Goal: Transaction & Acquisition: Purchase product/service

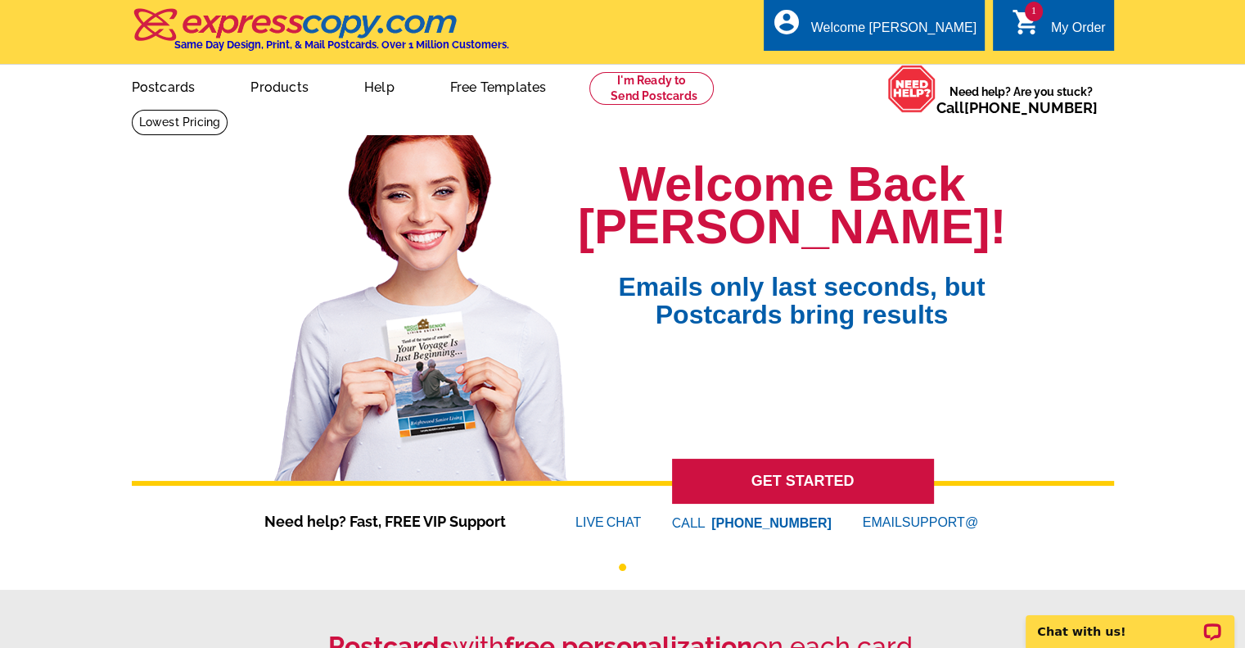
click at [1073, 38] on div "My Order" at bounding box center [1078, 31] width 55 height 23
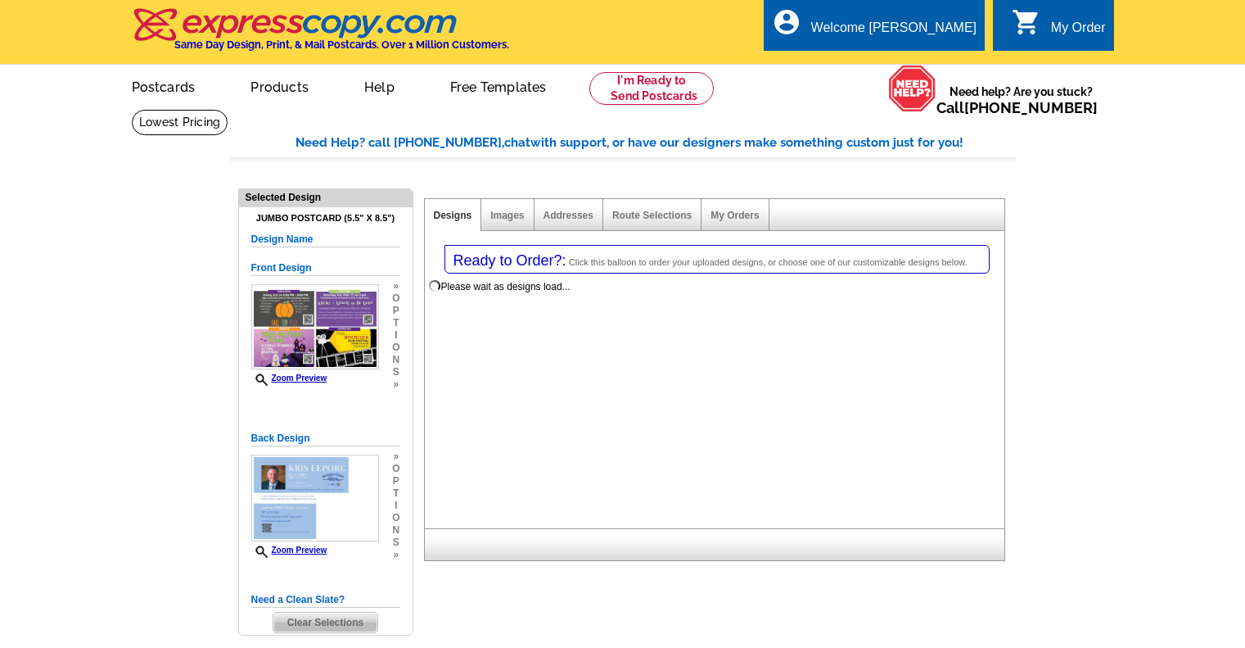
select select "1"
select select "2"
select select "785"
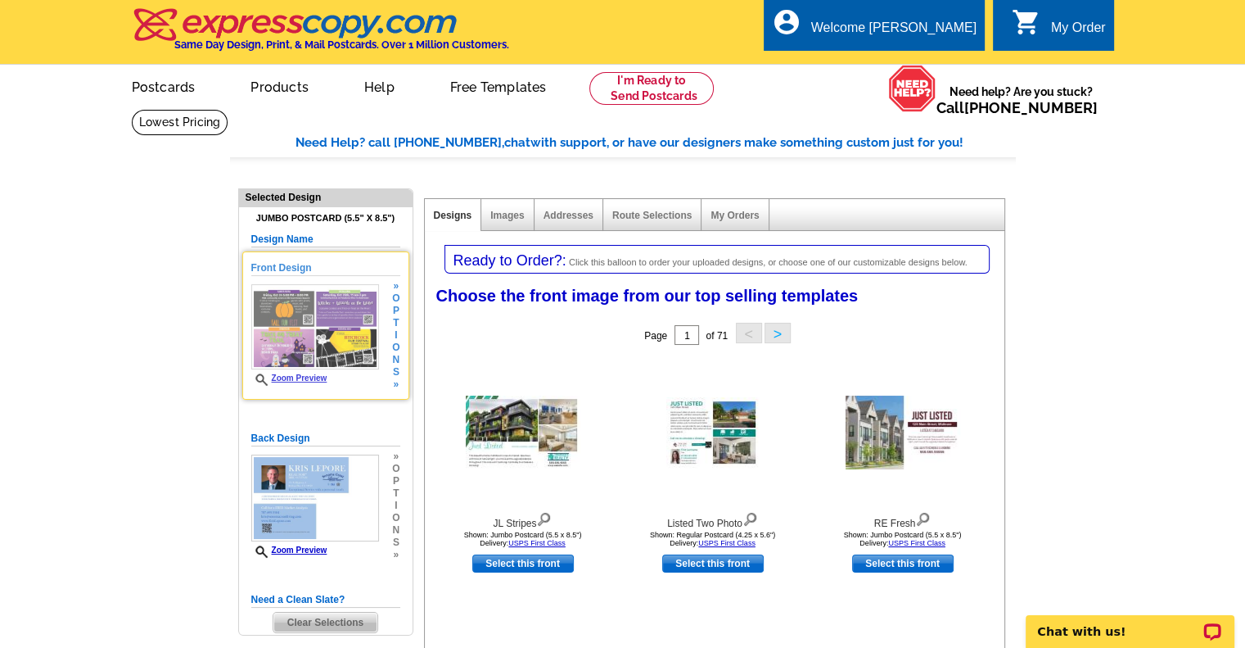
click at [296, 317] on img at bounding box center [315, 326] width 128 height 85
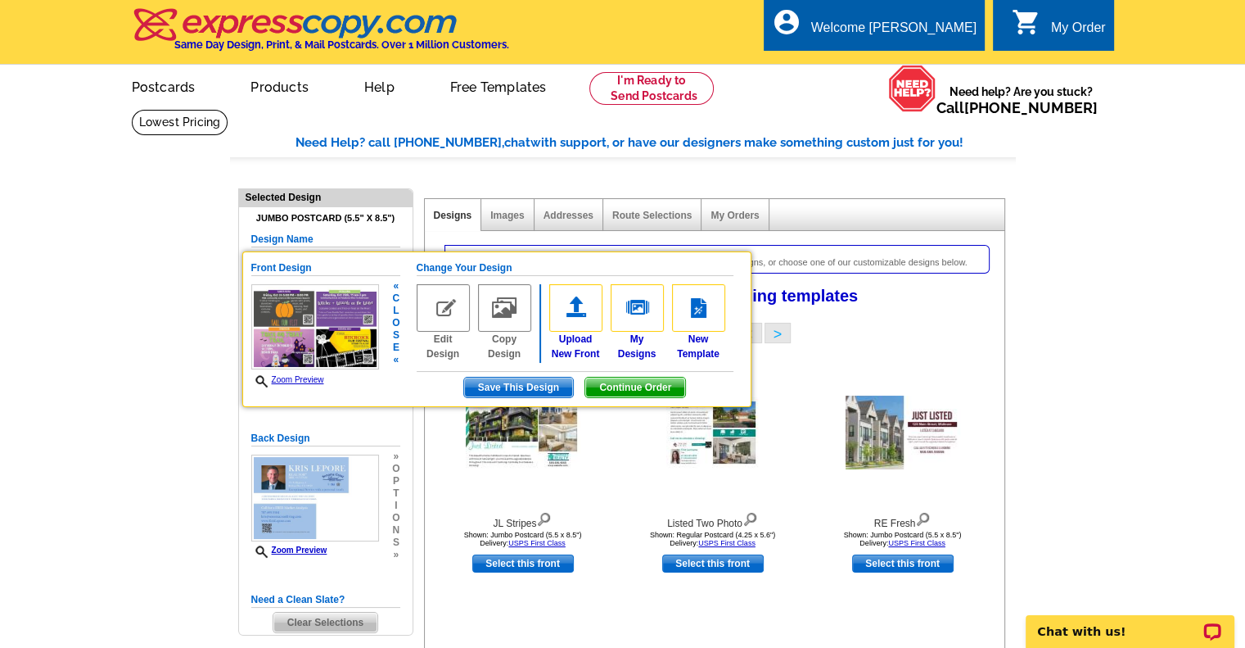
click at [502, 380] on span "Save This Design" at bounding box center [518, 387] width 109 height 20
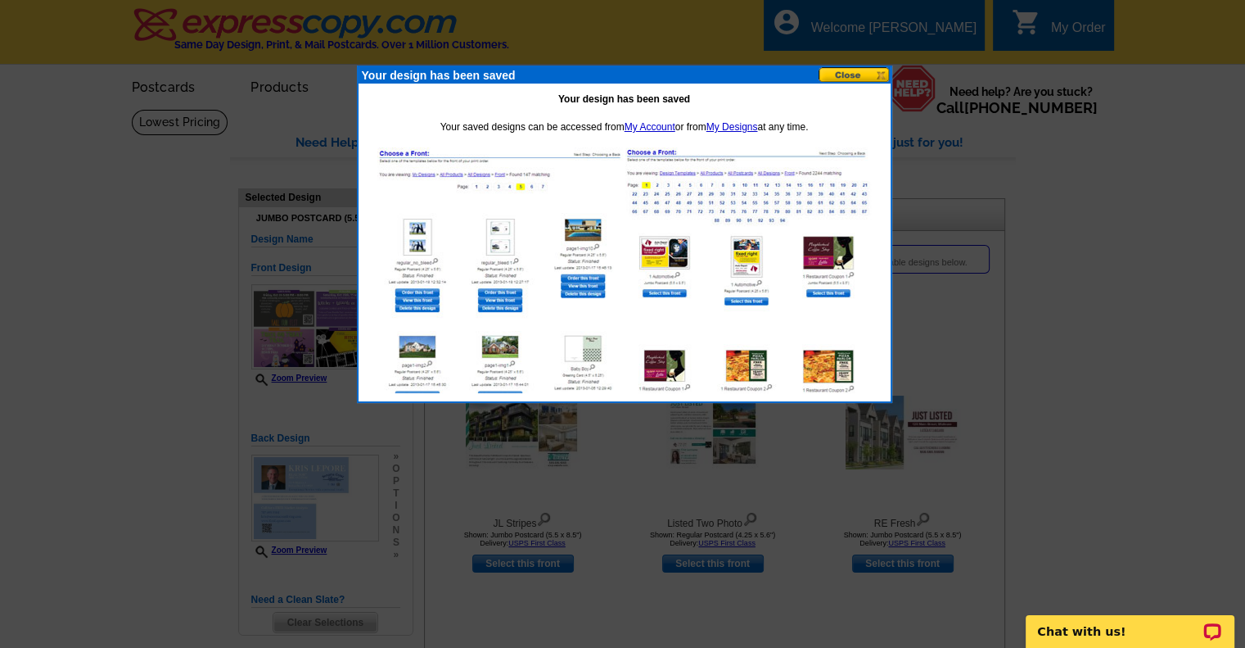
click at [857, 71] on button at bounding box center [855, 75] width 72 height 16
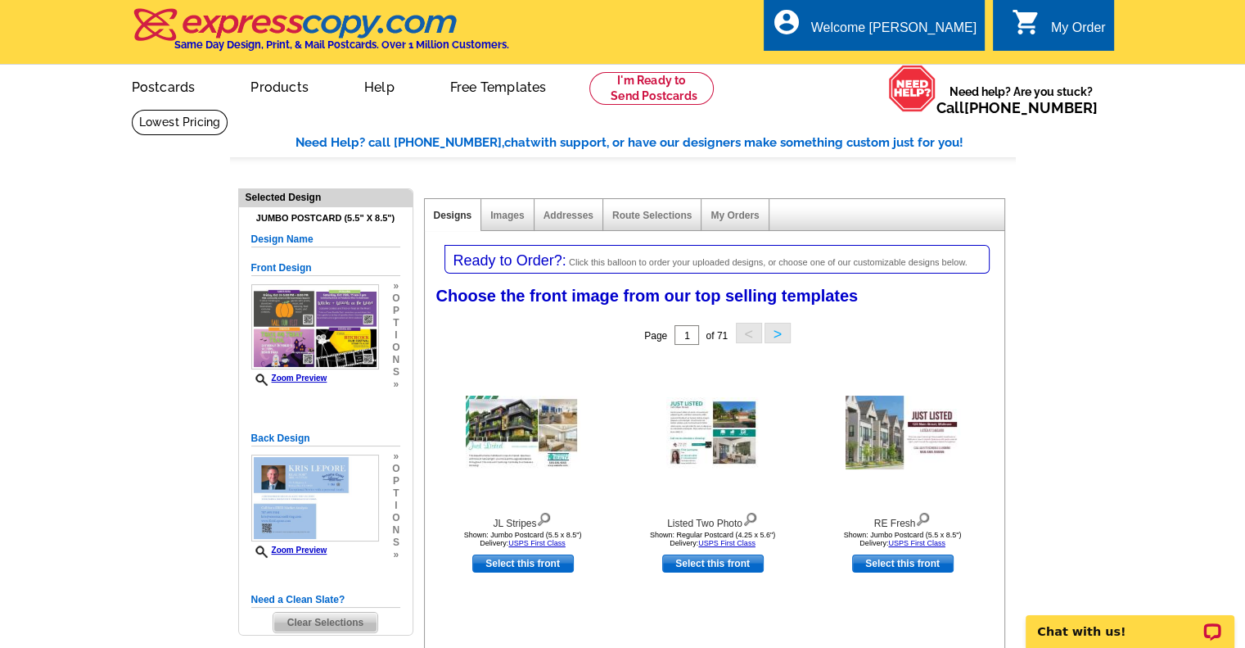
click at [1079, 31] on div "My Order" at bounding box center [1078, 31] width 55 height 23
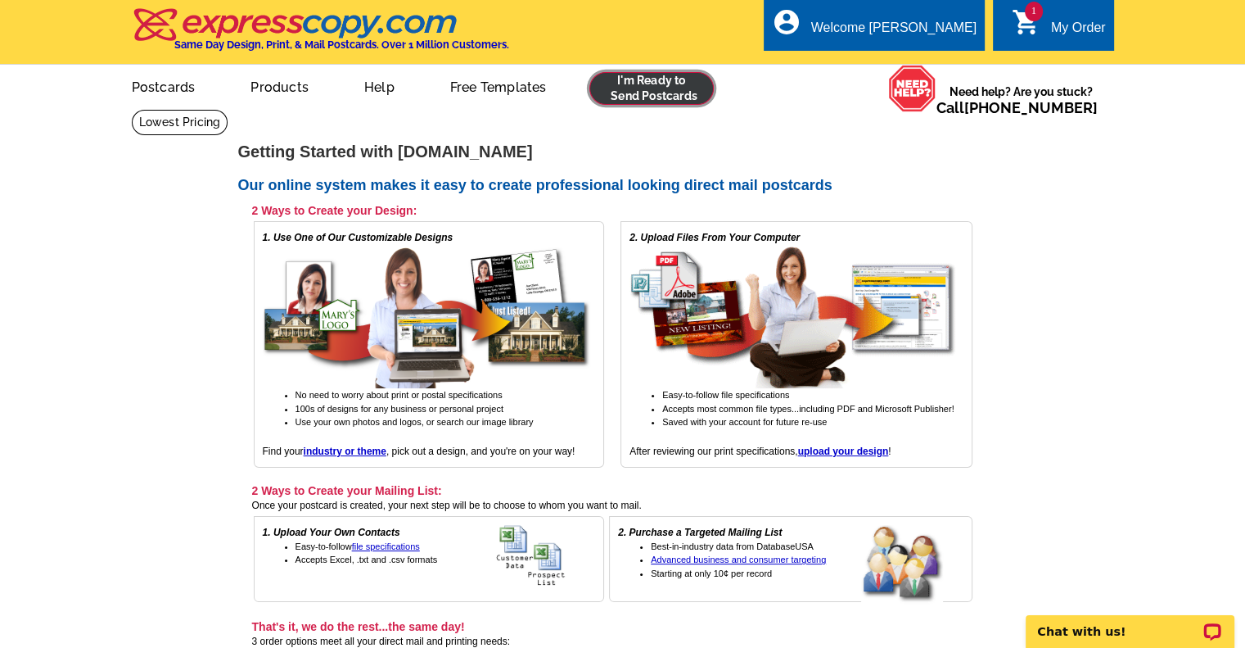
click at [639, 97] on link at bounding box center [652, 88] width 125 height 33
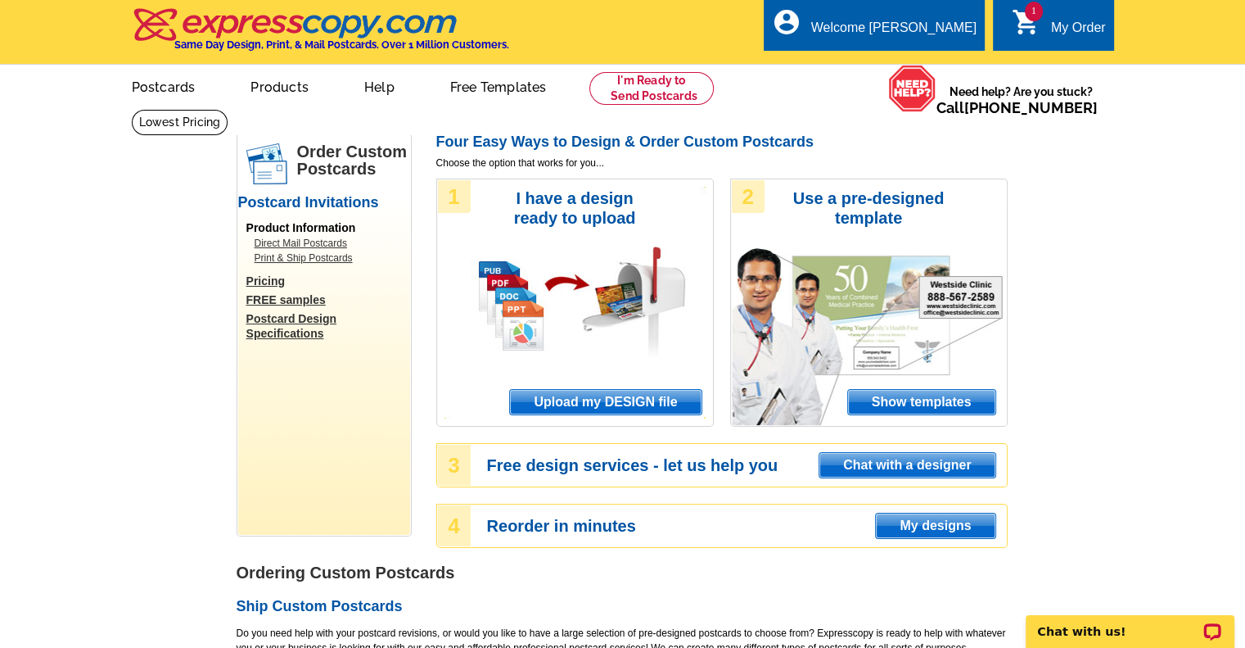
click at [1066, 32] on div "My Order" at bounding box center [1078, 31] width 55 height 23
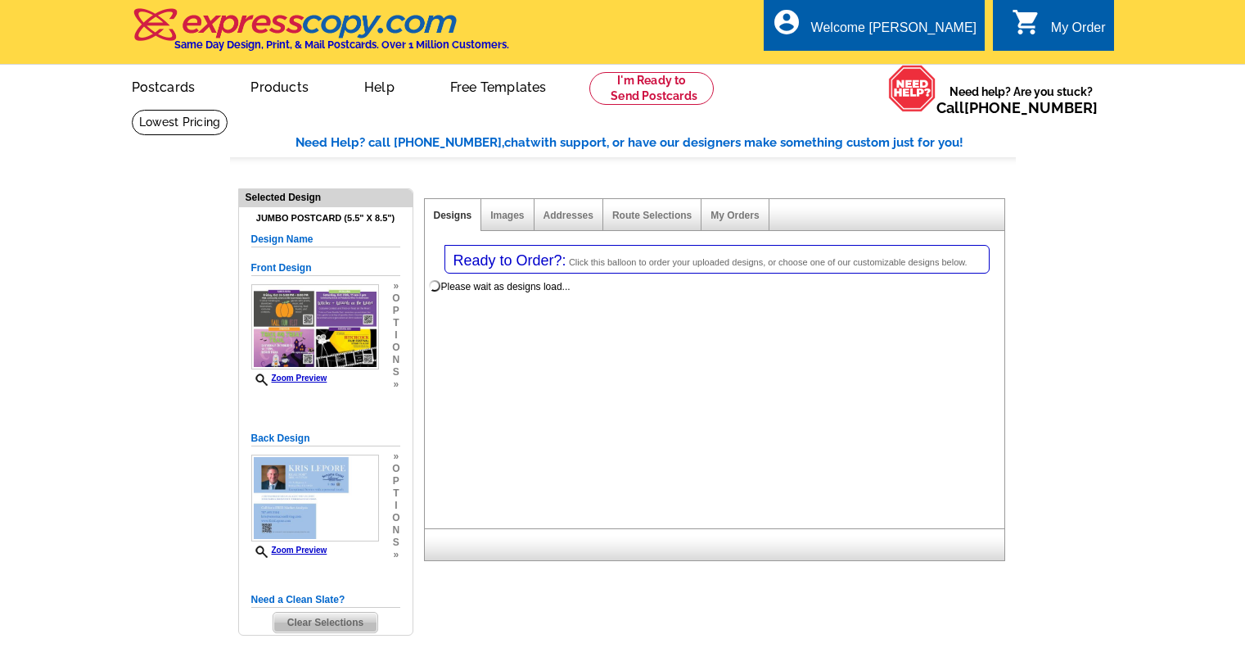
select select "1"
select select "2"
select select "785"
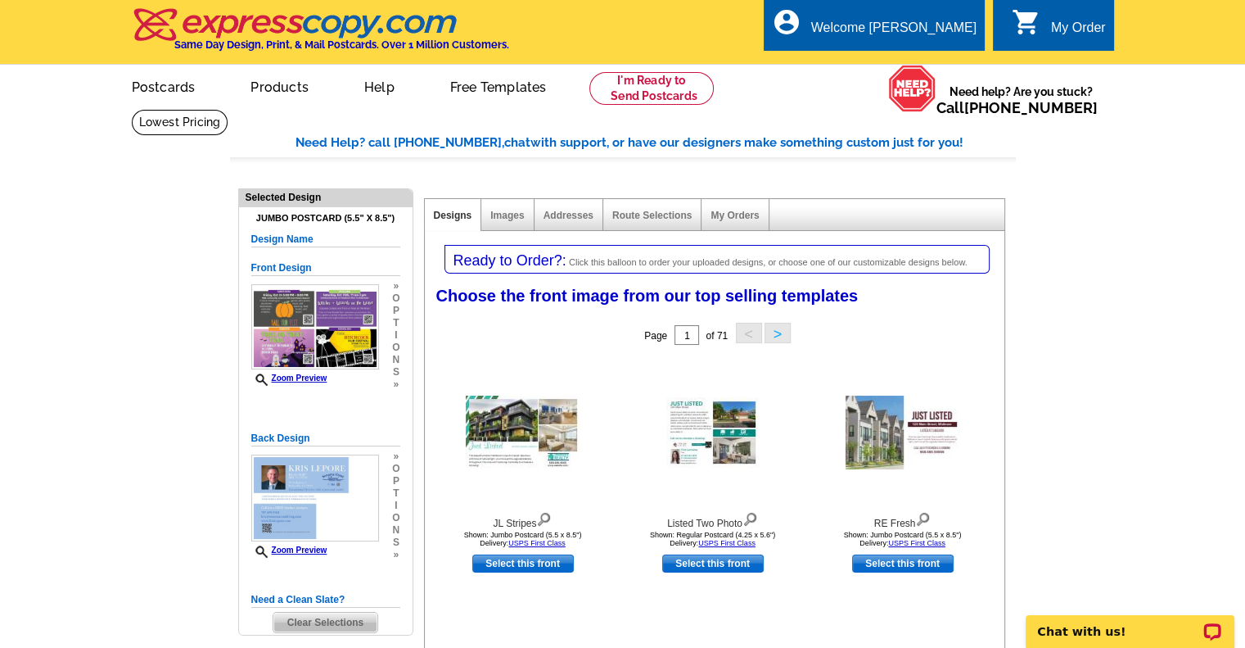
click at [657, 260] on span "Click this balloon to order your uploaded designs, or choose one of our customi…" at bounding box center [768, 262] width 399 height 10
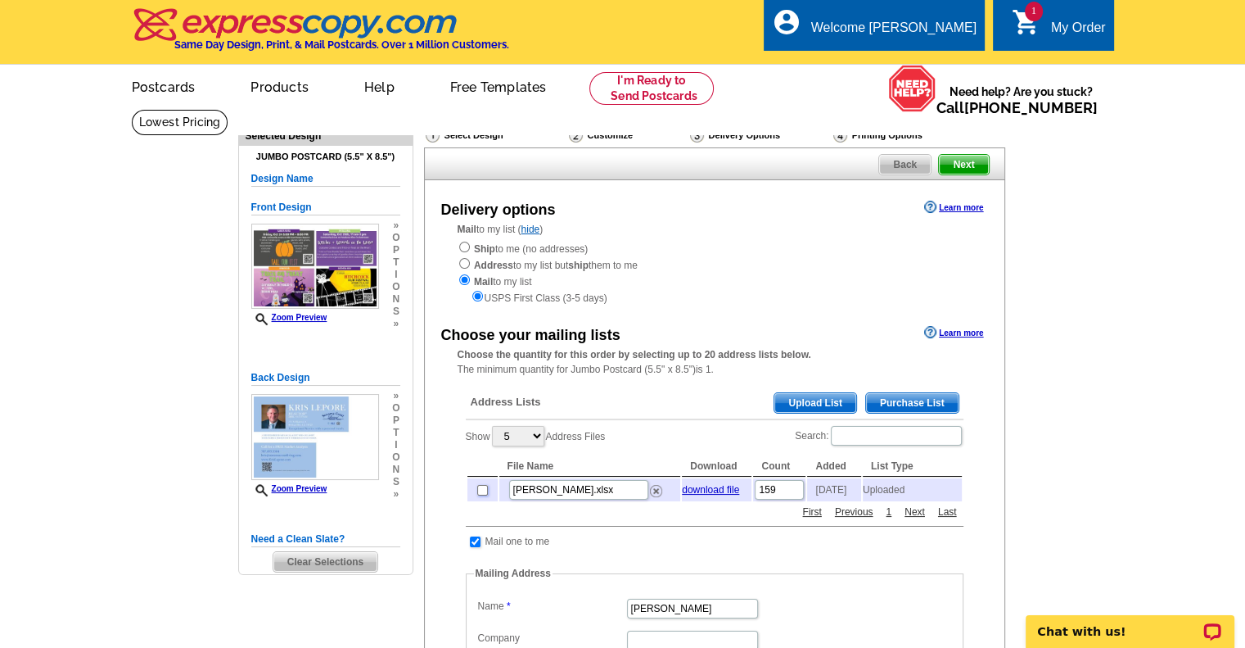
click at [480, 491] on input "checkbox" at bounding box center [482, 490] width 11 height 11
checkbox input "true"
click at [965, 163] on span "Next" at bounding box center [963, 165] width 49 height 20
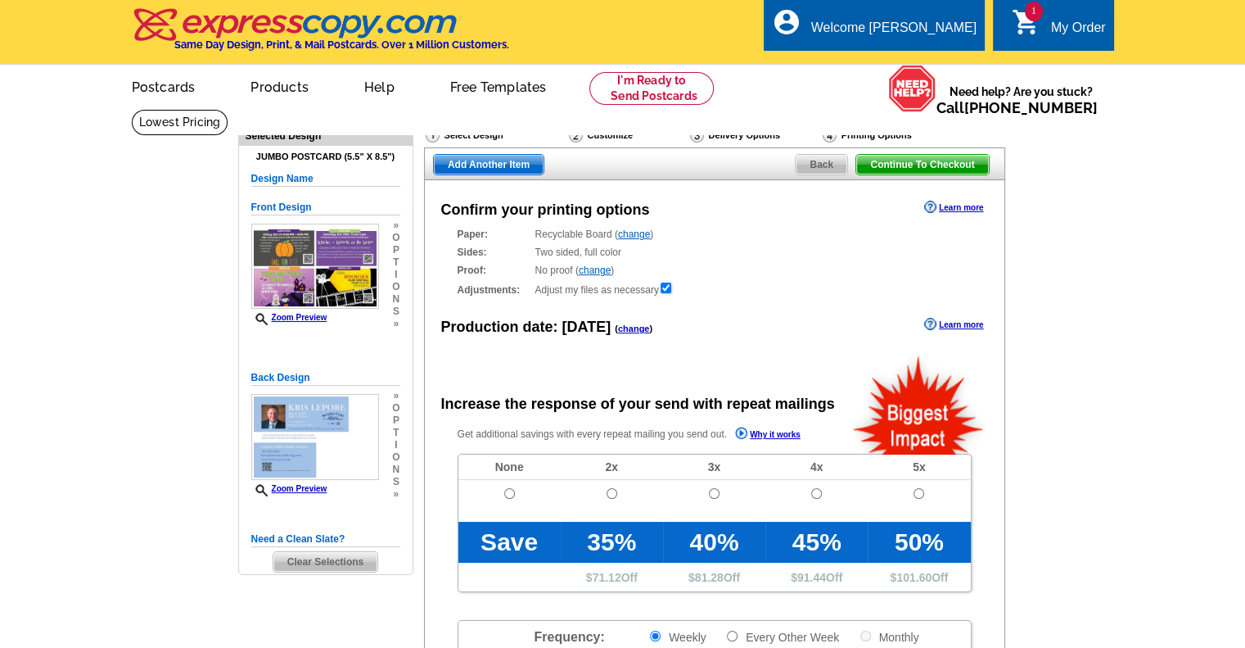
radio input "false"
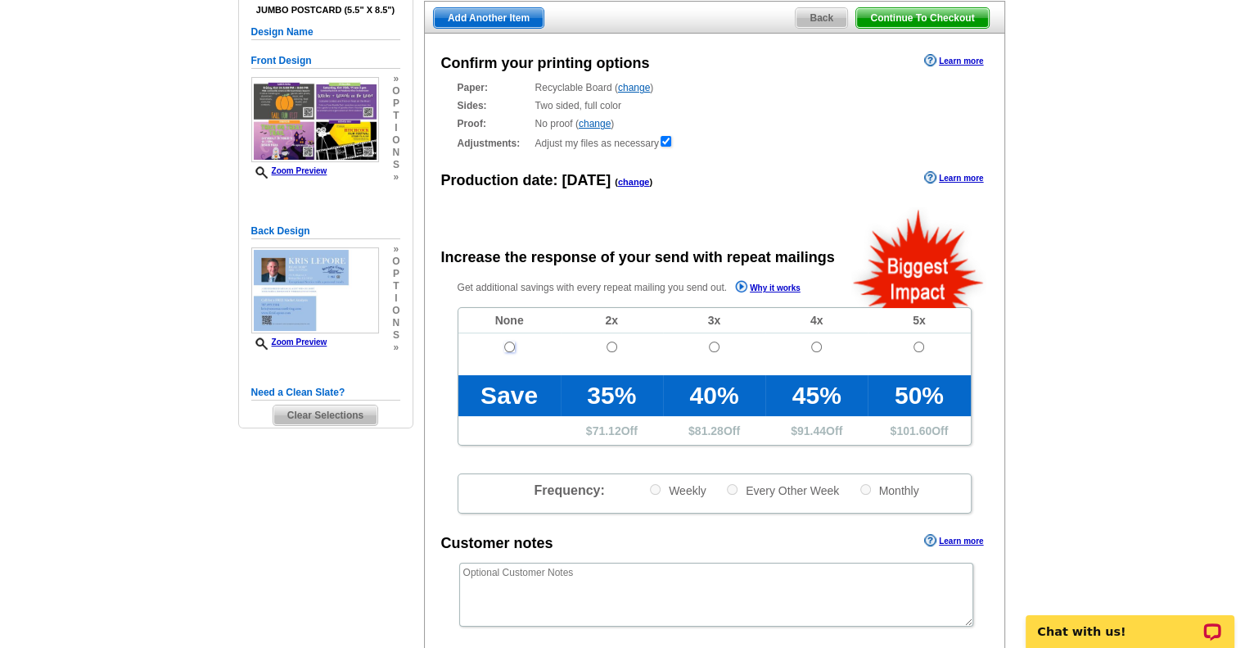
click at [511, 348] on input "radio" at bounding box center [509, 346] width 11 height 11
radio input "true"
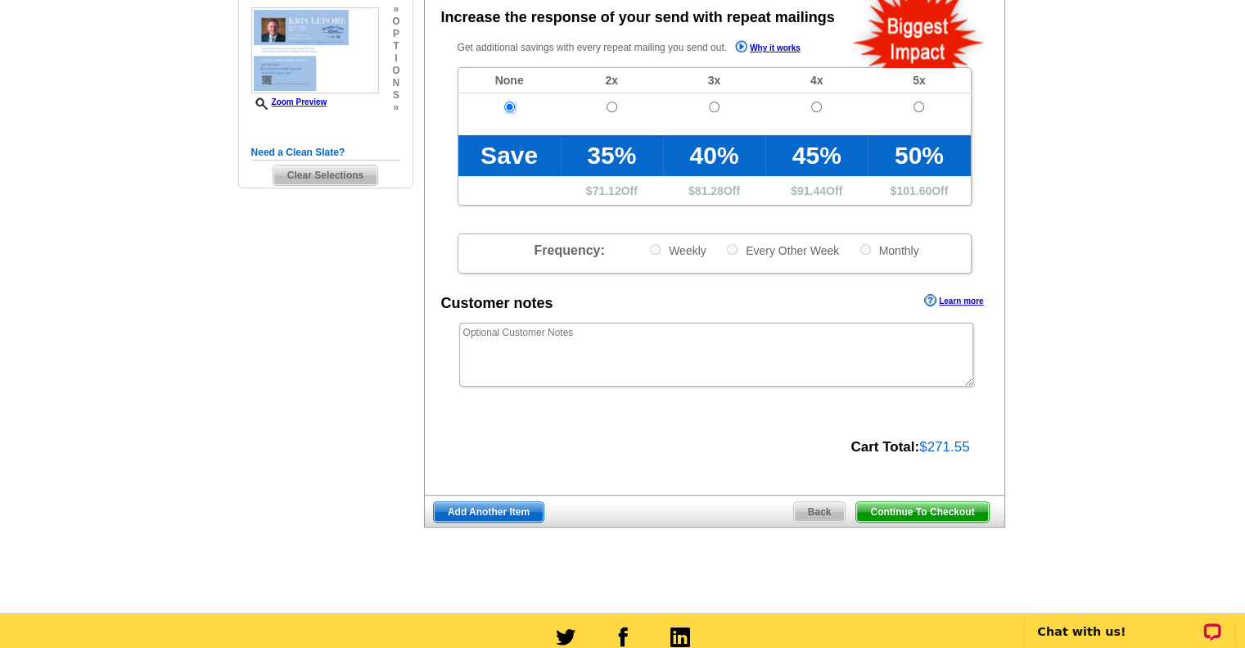
scroll to position [391, 0]
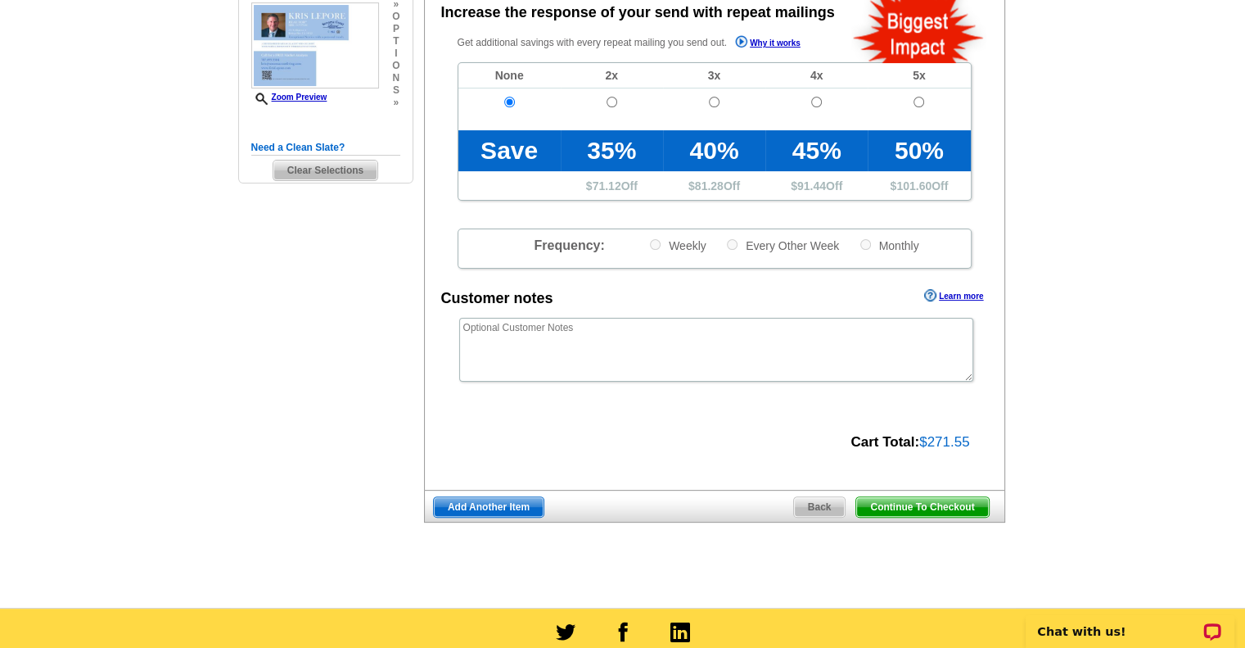
click at [928, 507] on span "Continue To Checkout" at bounding box center [922, 507] width 132 height 20
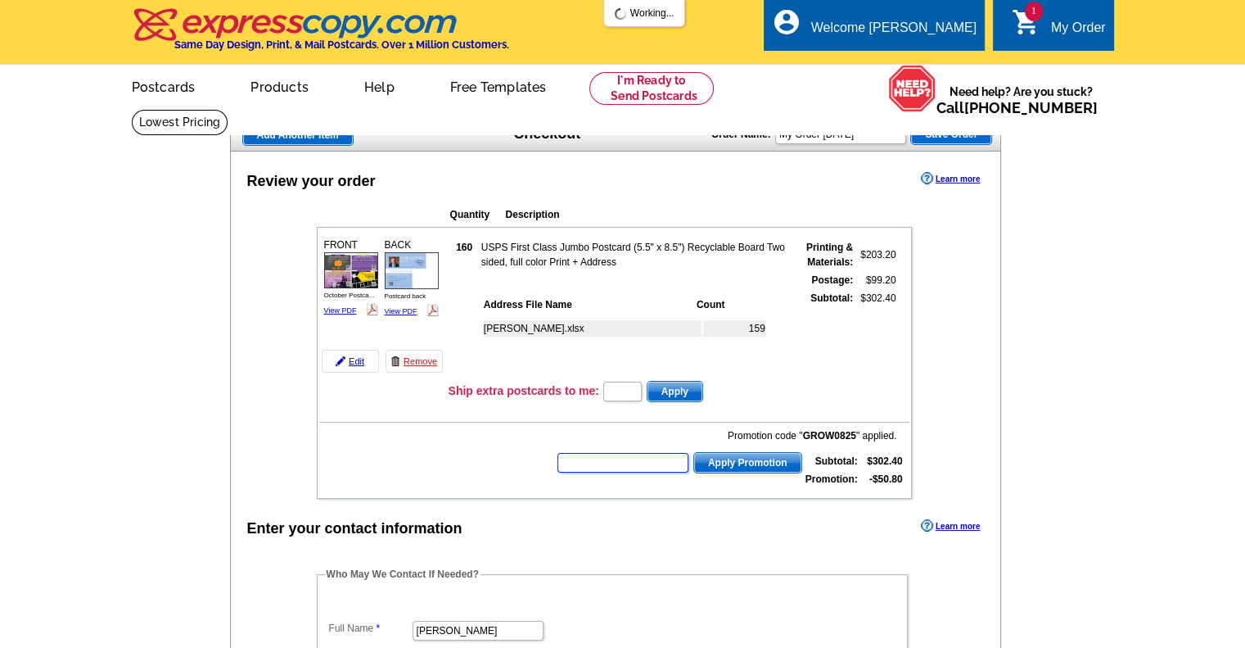
click at [604, 454] on input "text" at bounding box center [623, 463] width 131 height 20
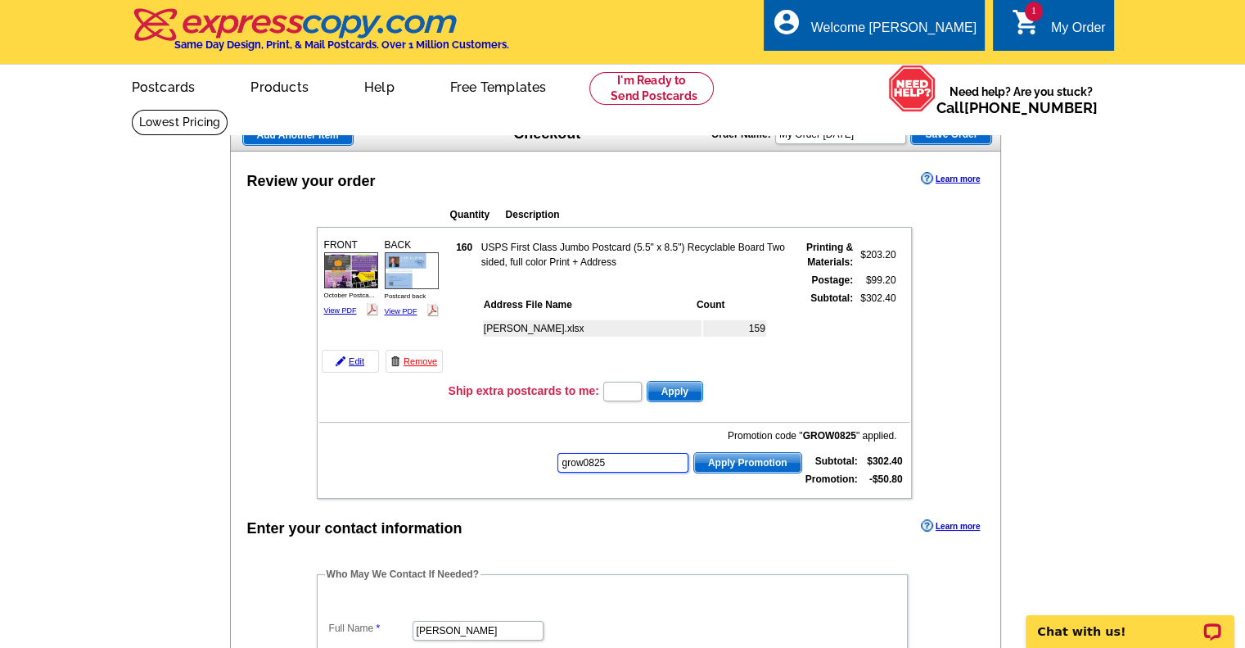
type input "grow0825"
click at [734, 458] on span "Apply Promotion" at bounding box center [747, 463] width 107 height 20
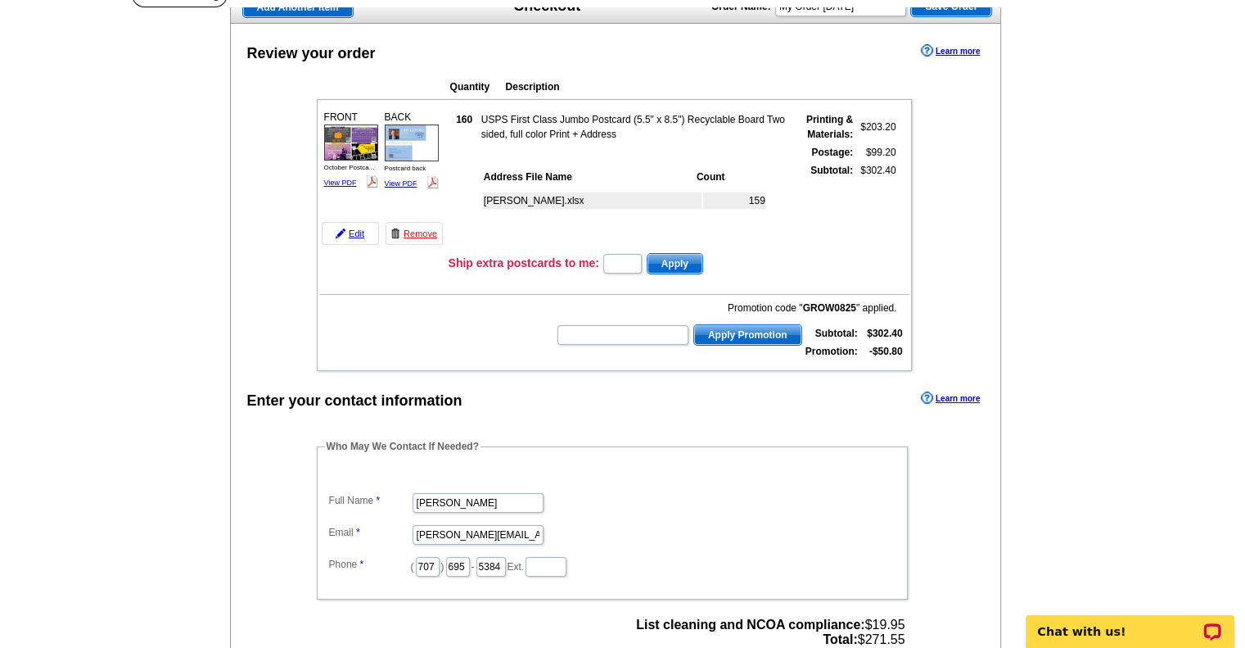
scroll to position [450, 0]
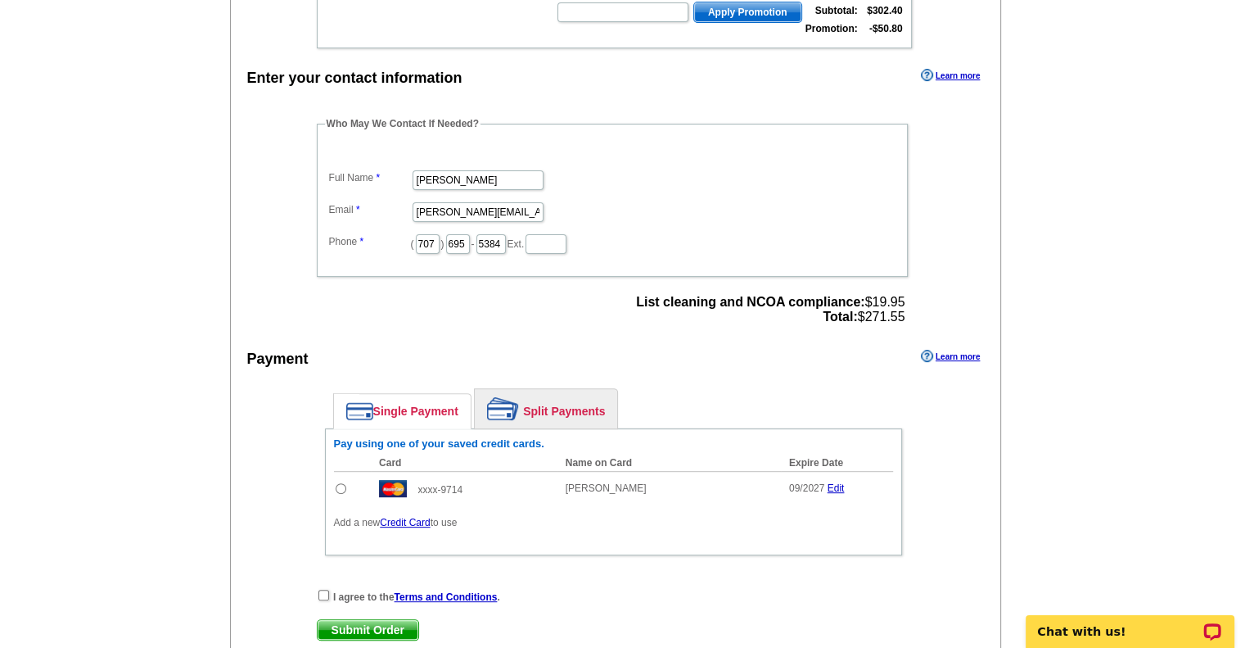
click at [338, 483] on input "radio" at bounding box center [341, 488] width 11 height 11
radio input "true"
click at [326, 590] on input "checkbox" at bounding box center [323, 595] width 11 height 11
checkbox input "true"
click at [357, 620] on span "Submit Order" at bounding box center [368, 630] width 101 height 20
